Goal: Task Accomplishment & Management: Complete application form

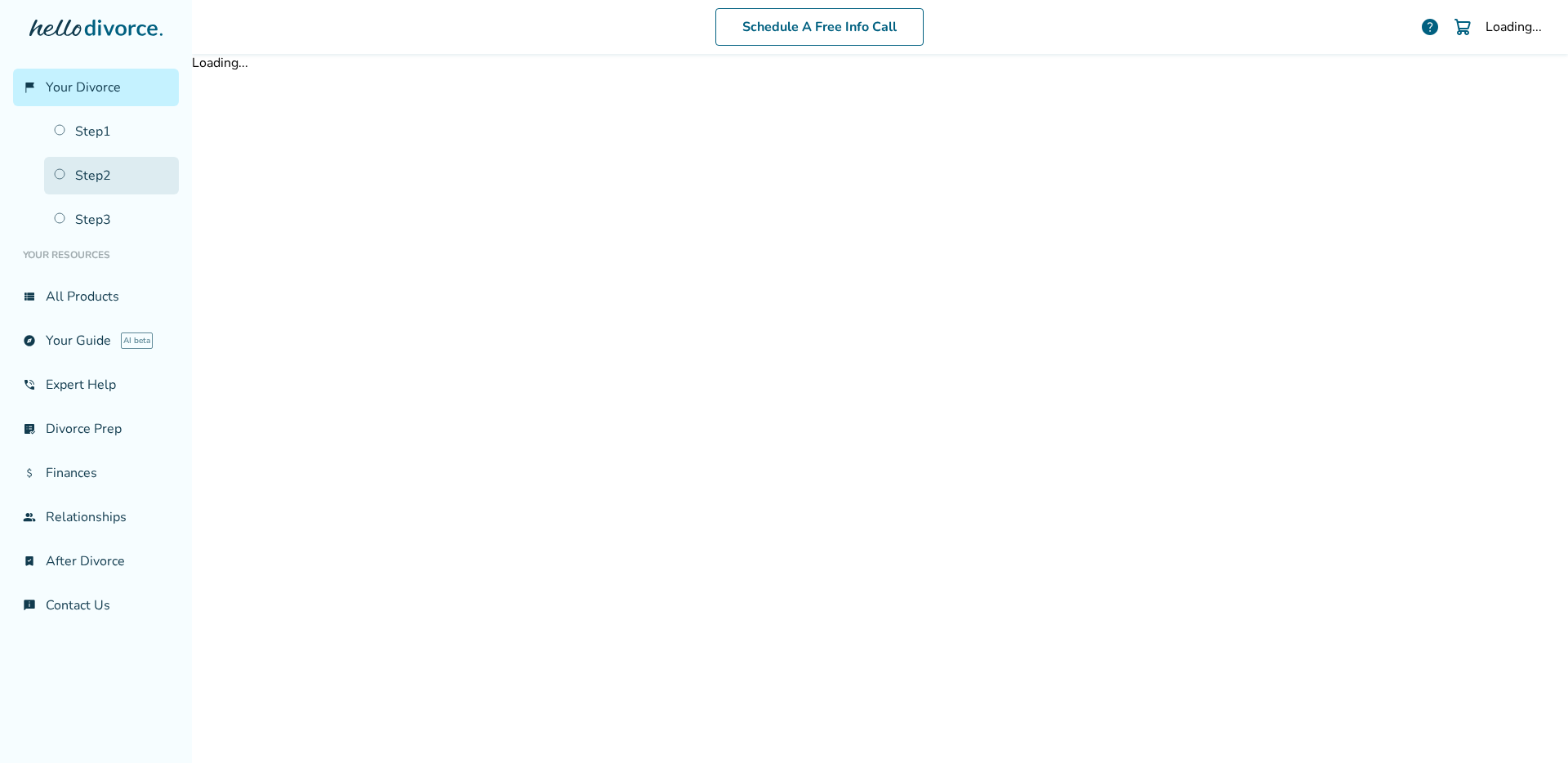
click at [129, 188] on link "Step 2" at bounding box center [111, 176] width 135 height 38
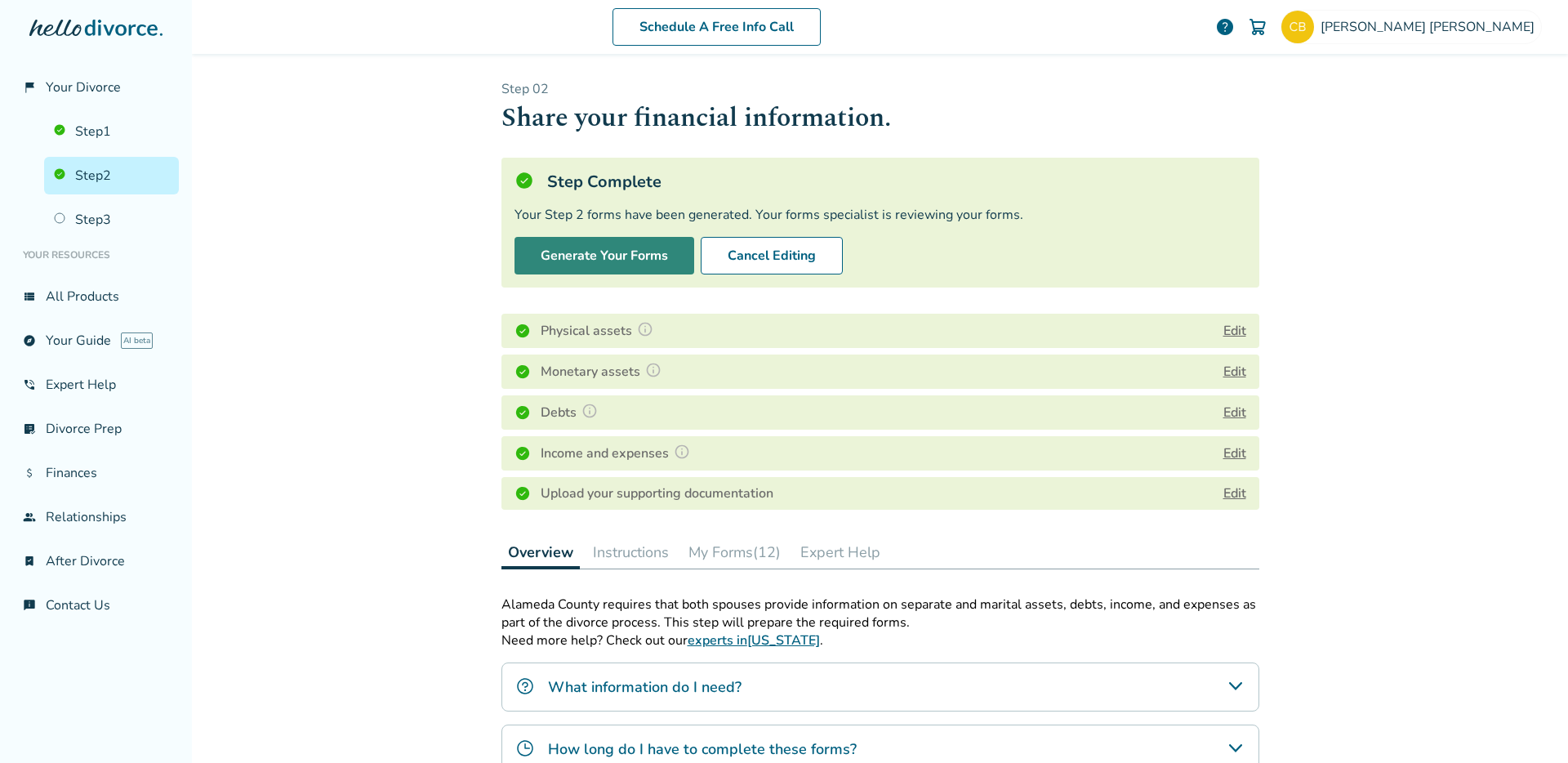
click at [576, 249] on button "Generate Your Forms" at bounding box center [604, 255] width 180 height 38
